Goal: Use online tool/utility: Utilize a website feature to perform a specific function

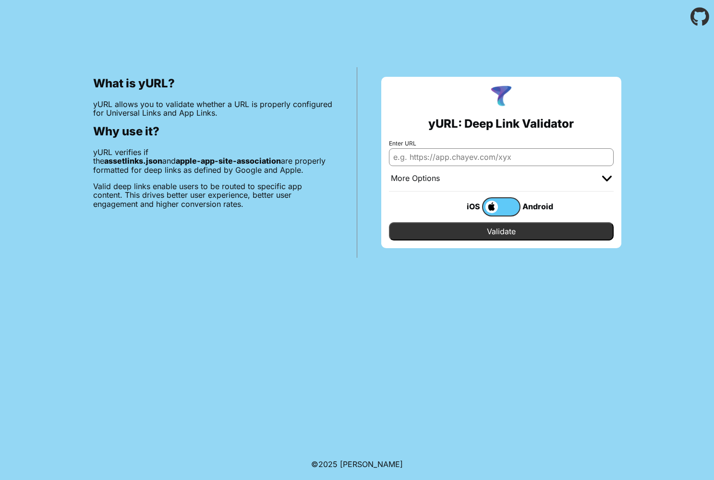
click at [439, 234] on input "Validate" at bounding box center [501, 231] width 225 height 18
